Goal: Check status

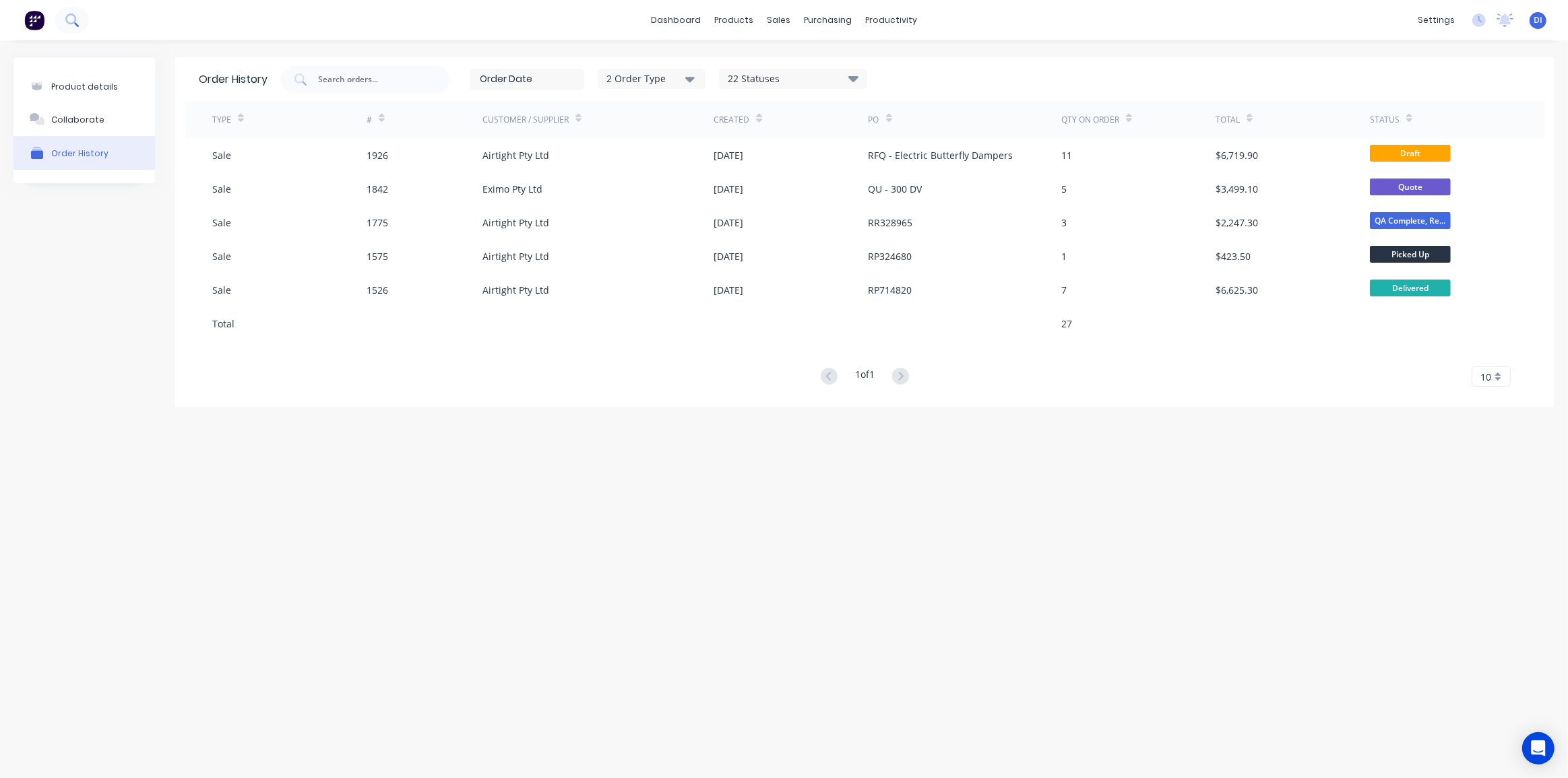
click at [72, 24] on icon at bounding box center [70, 18] width 11 height 11
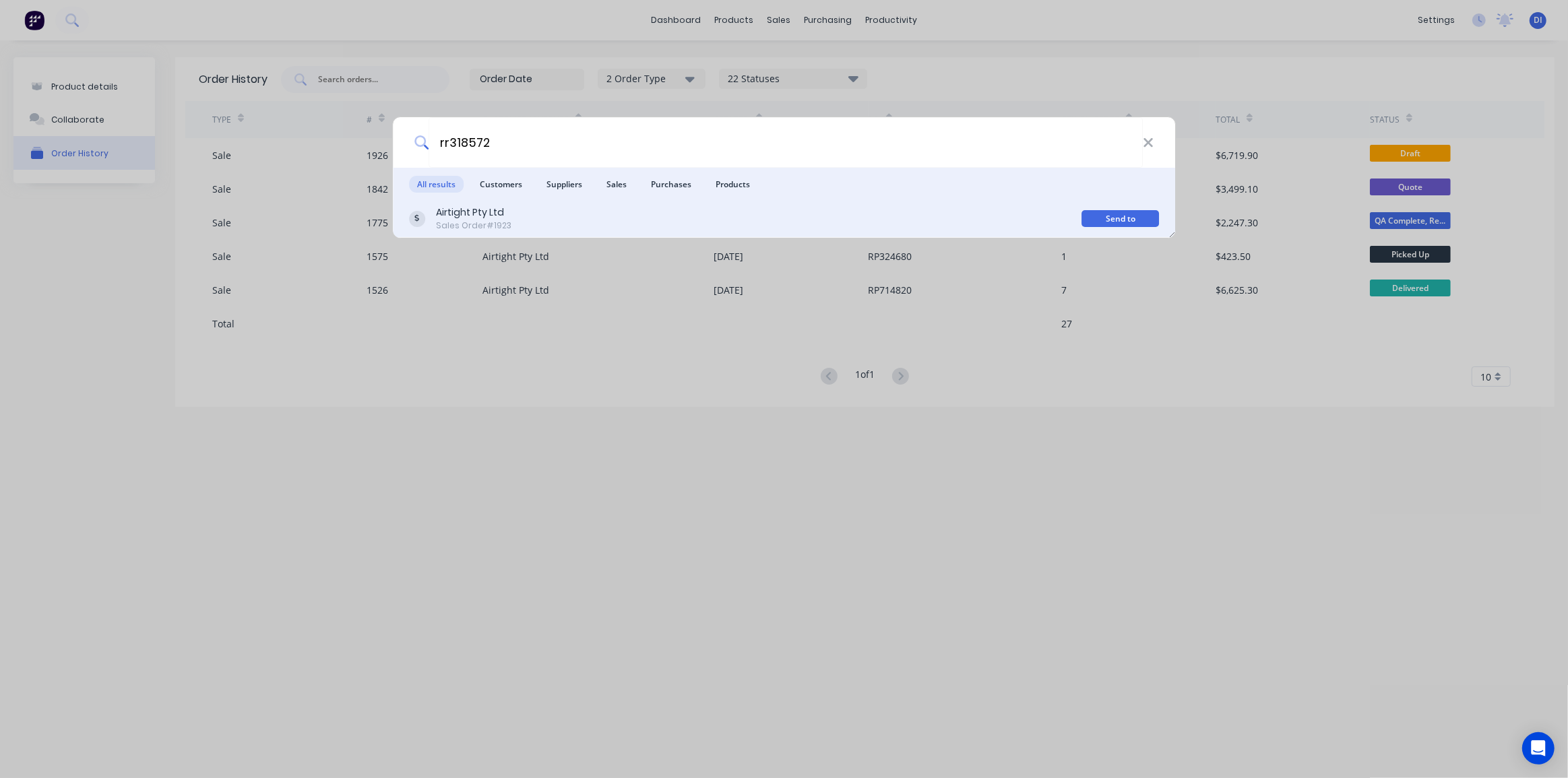
type input "rr318572"
click at [591, 220] on div "Airtight Pty Ltd Sales Order #1923" at bounding box center [745, 218] width 673 height 26
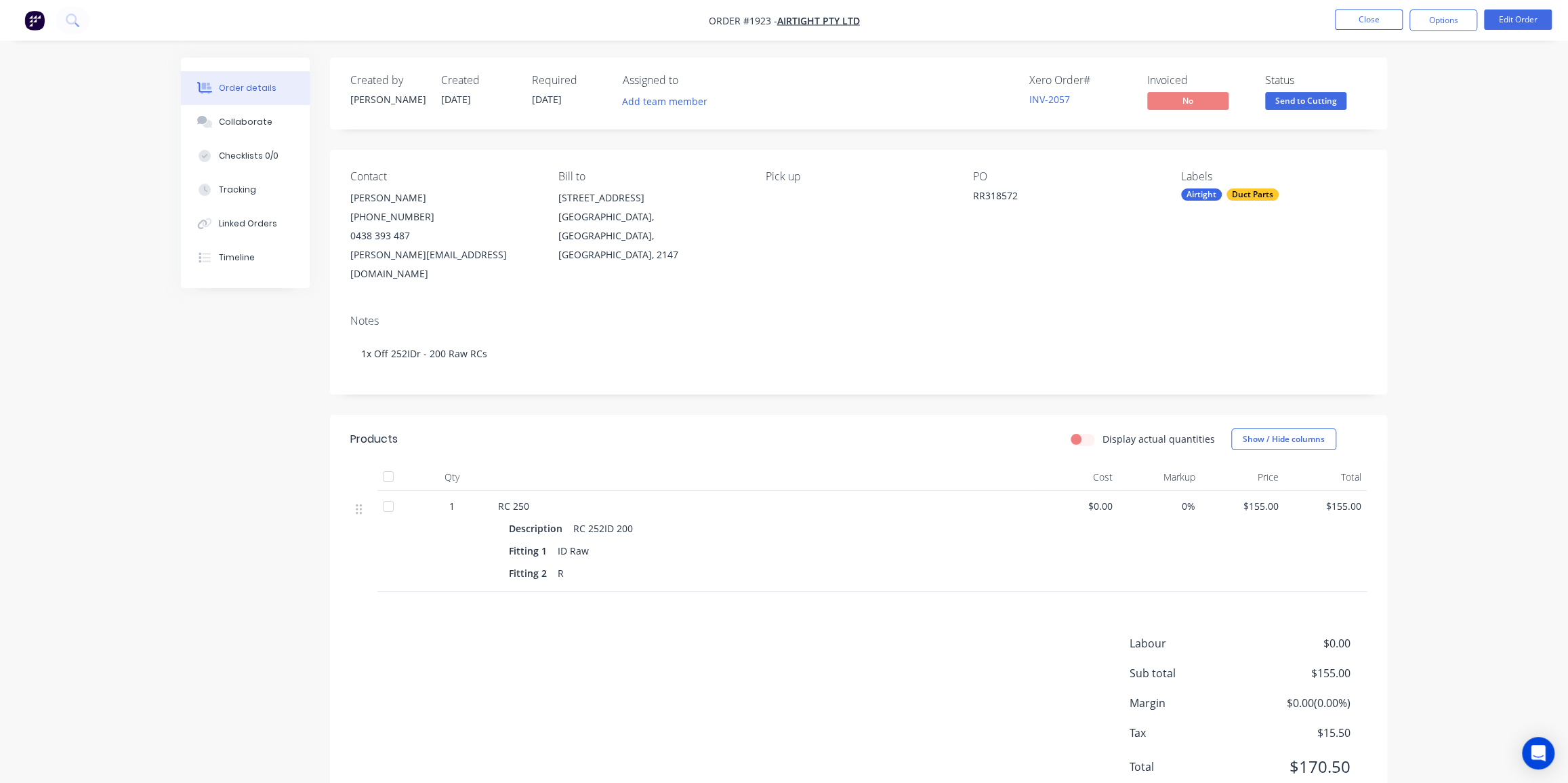
click at [1410, 428] on div "Order details Collaborate Checklists 0/0 Tracking Linked Orders Timeline Order …" at bounding box center [784, 416] width 1568 height 833
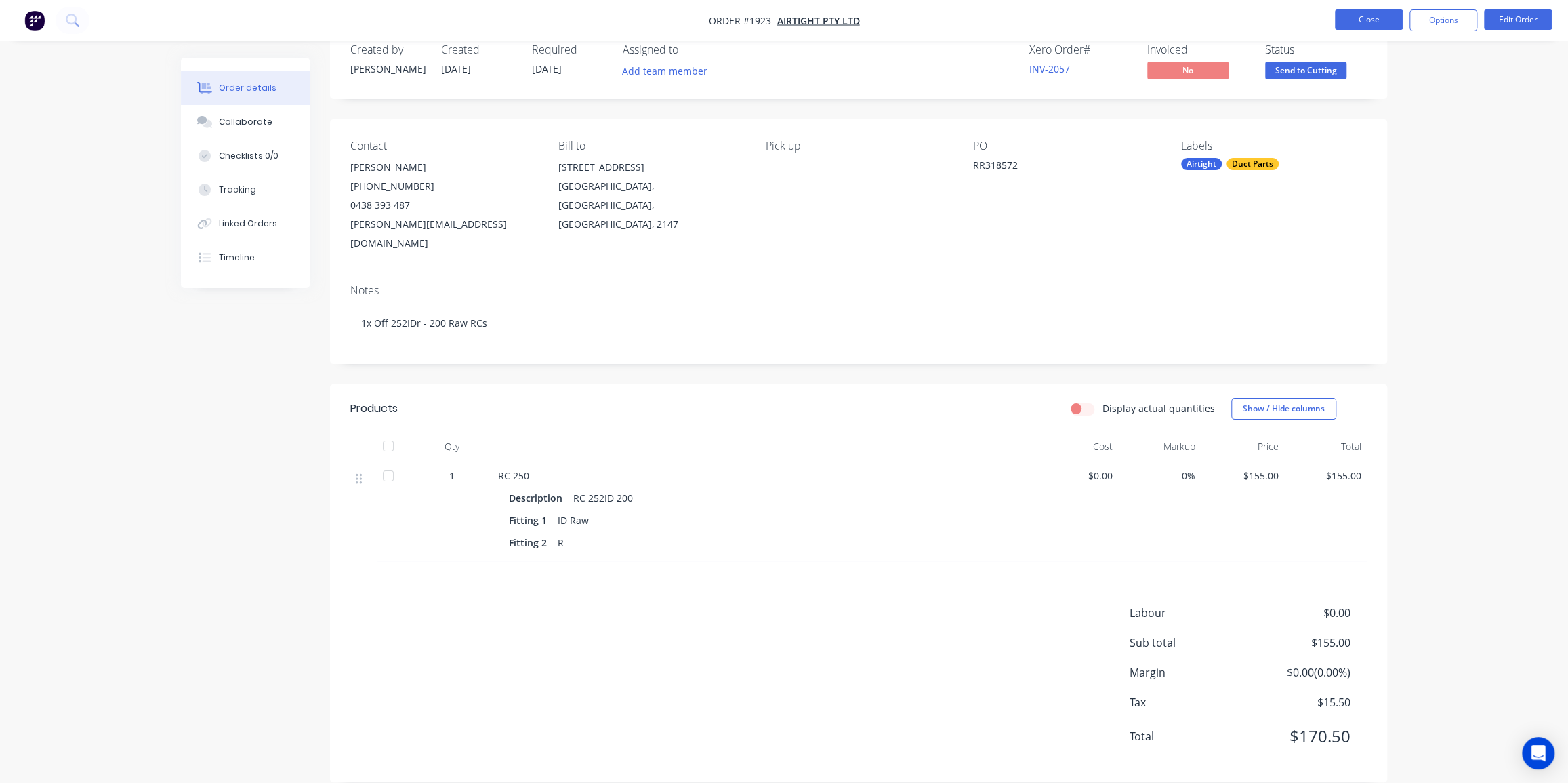
drag, startPoint x: 1440, startPoint y: 126, endPoint x: 1342, endPoint y: 11, distance: 151.1
click at [1440, 126] on div "Order details Collaborate Checklists 0/0 Tracking Linked Orders Timeline Order …" at bounding box center [784, 386] width 1568 height 833
